Goal: Task Accomplishment & Management: Manage account settings

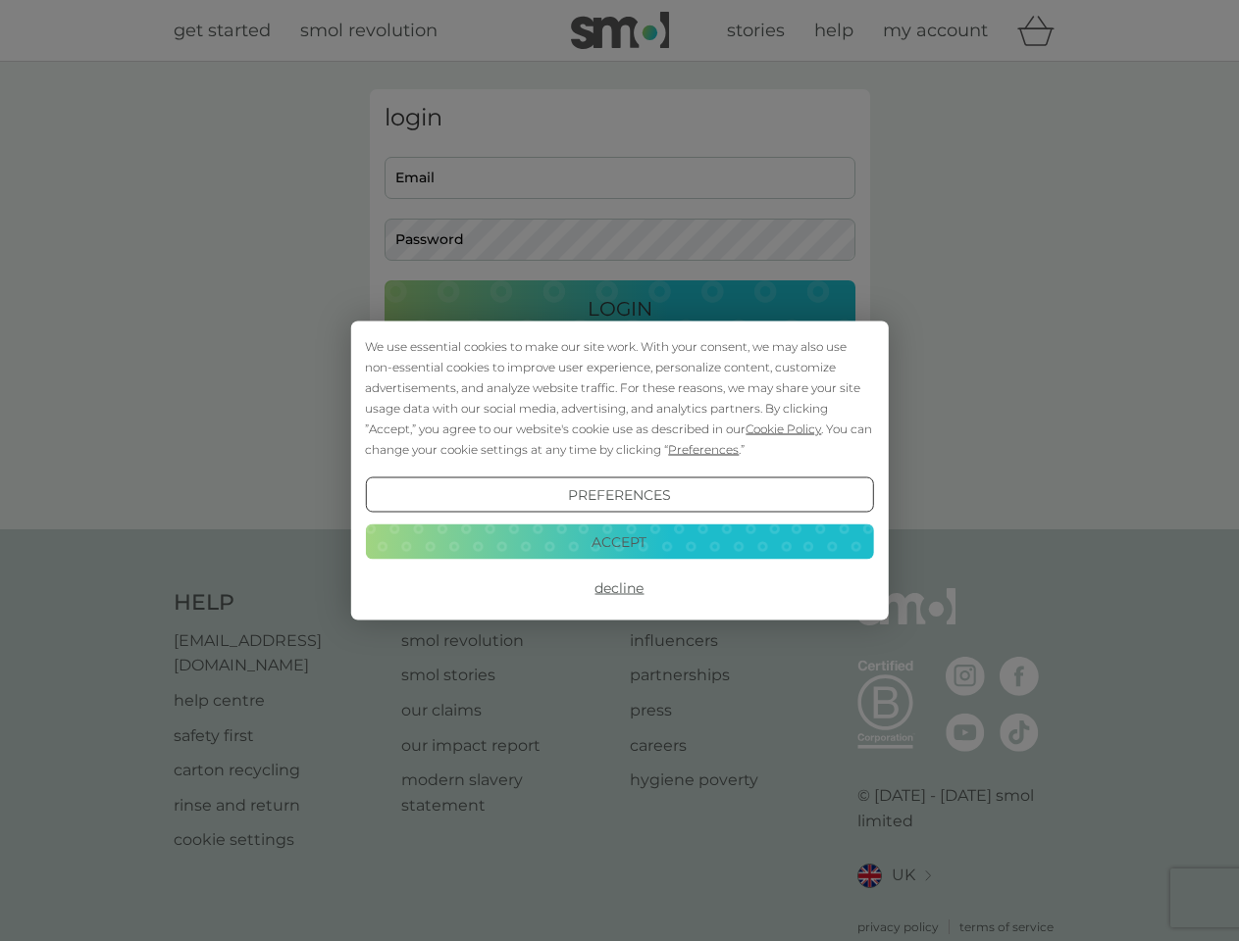
click at [784, 429] on span "Cookie Policy" at bounding box center [783, 429] width 76 height 15
click at [701, 449] on div "login Email Password Login ● ● ● ● ● ● ● ● ● ● ● ● ● ● ● ● ● ● ● ● ● ● ● ● ● ● …" at bounding box center [620, 295] width 500 height 413
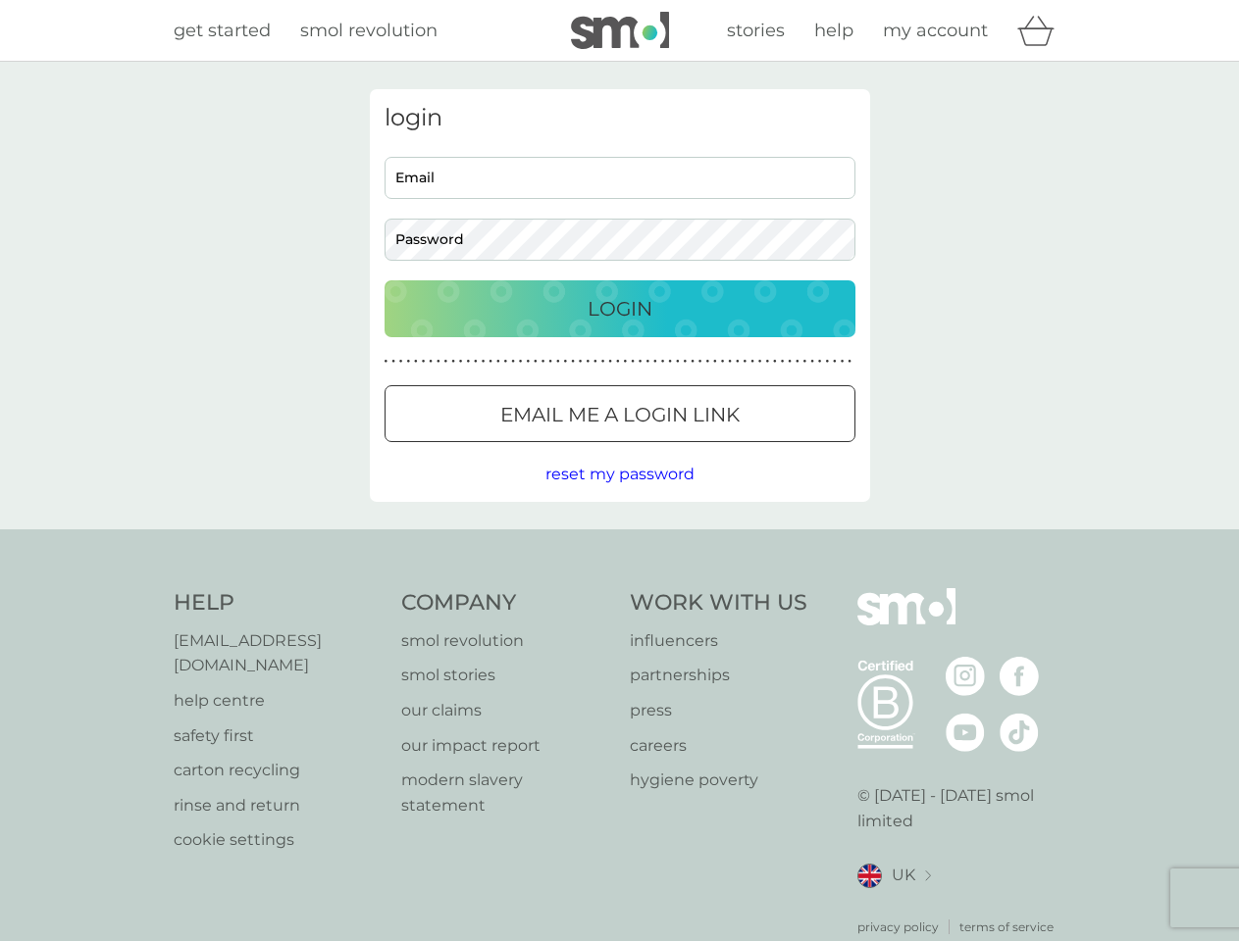
click at [619, 495] on div "login Email Password Login ● ● ● ● ● ● ● ● ● ● ● ● ● ● ● ● ● ● ● ● ● ● ● ● ● ● …" at bounding box center [620, 295] width 500 height 413
click at [619, 588] on div "Help [EMAIL_ADDRESS][DOMAIN_NAME] help centre safety first carton recycling rin…" at bounding box center [620, 762] width 892 height 348
click at [619, 541] on div "Help [EMAIL_ADDRESS][DOMAIN_NAME] help centre safety first carton recycling rin…" at bounding box center [619, 763] width 1239 height 466
